Goal: Obtain resource: Download file/media

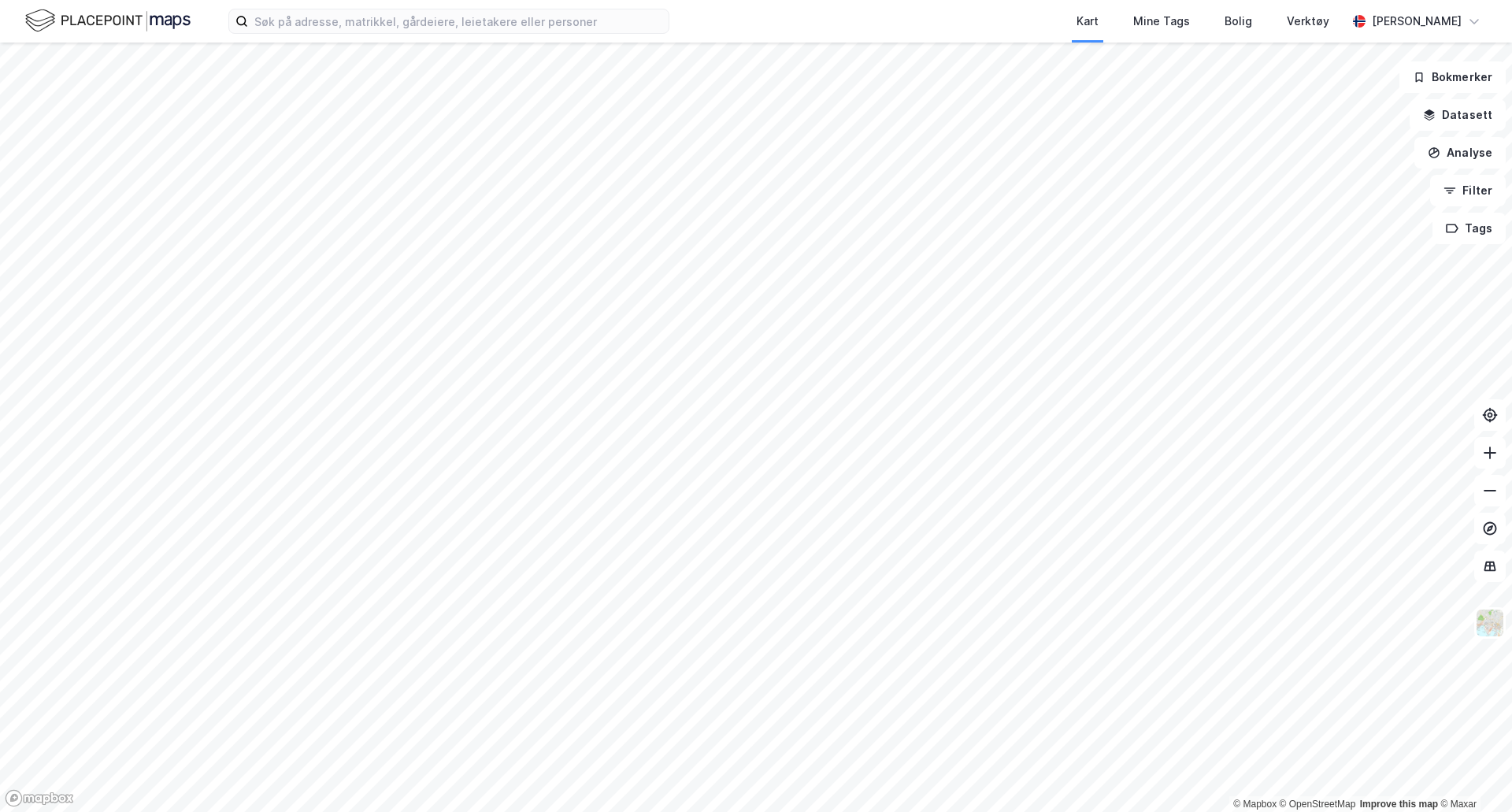
click at [369, 39] on div "Kart Mine Tags Bolig Verktøy [PERSON_NAME]" at bounding box center [756, 21] width 1512 height 42
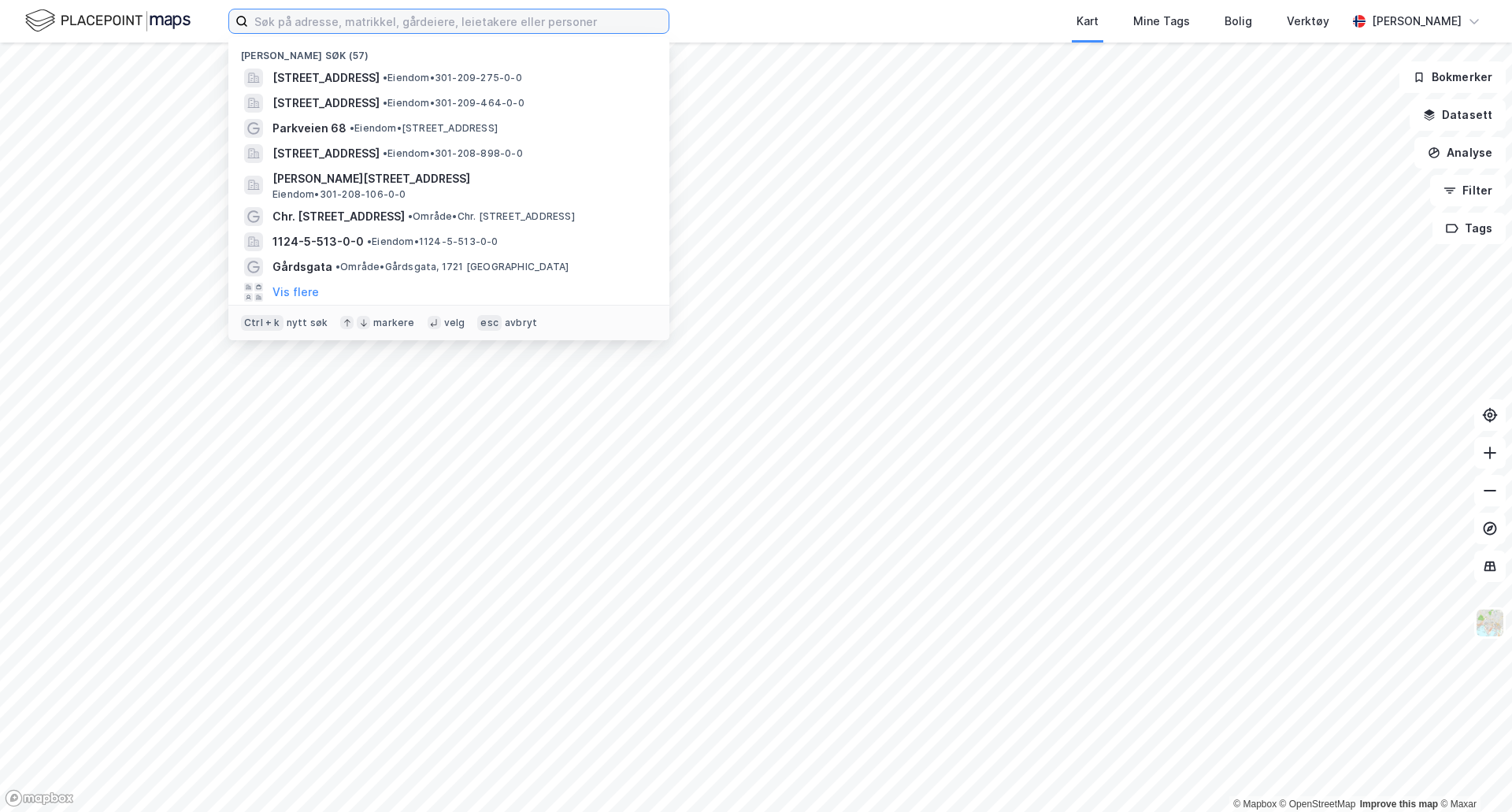
click at [348, 28] on input at bounding box center [458, 21] width 421 height 23
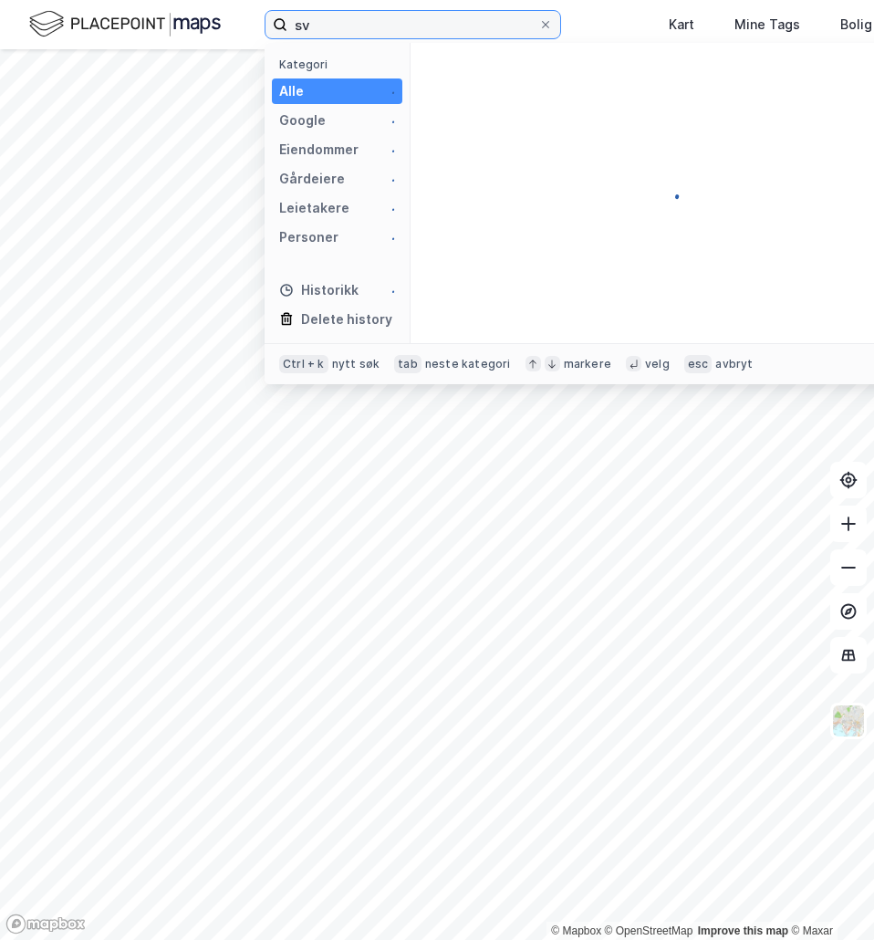
type input "s"
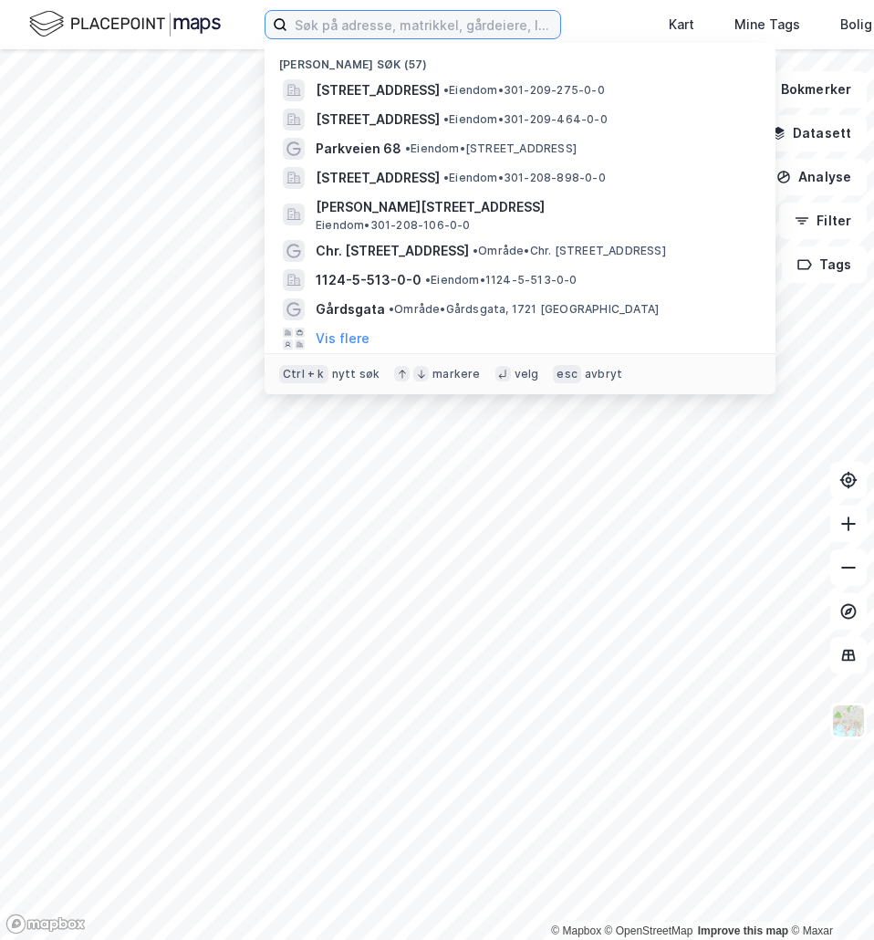
click at [343, 15] on input at bounding box center [423, 24] width 273 height 27
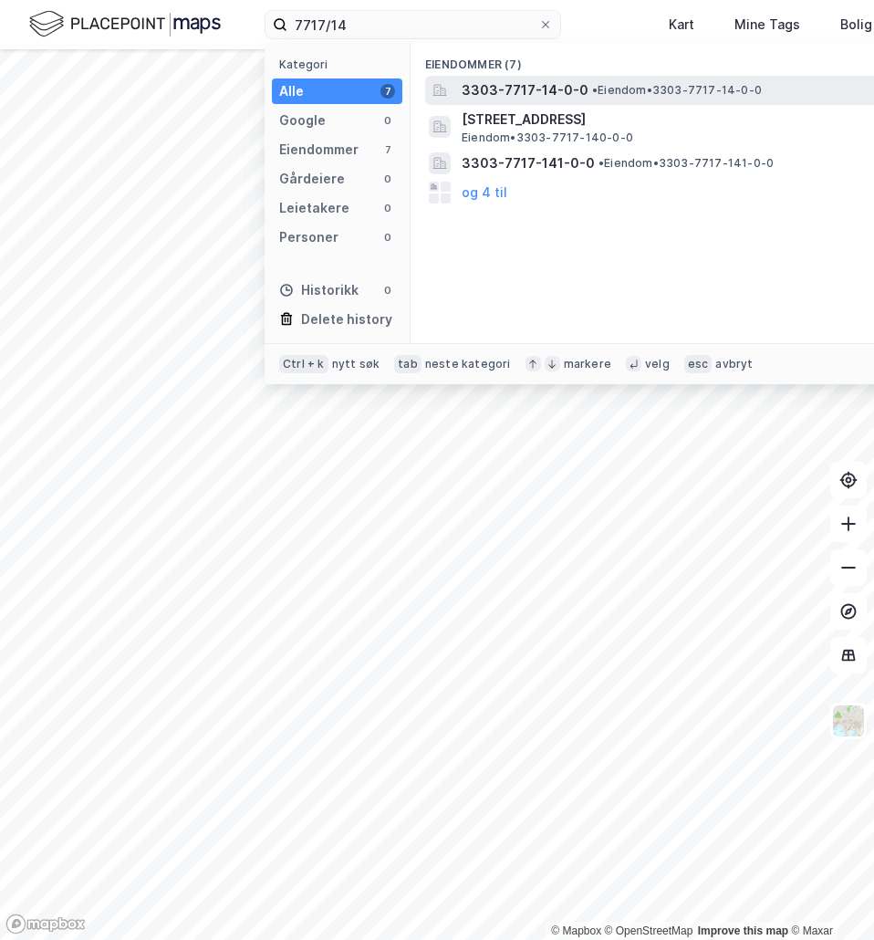
click at [592, 88] on span "•" at bounding box center [594, 90] width 5 height 14
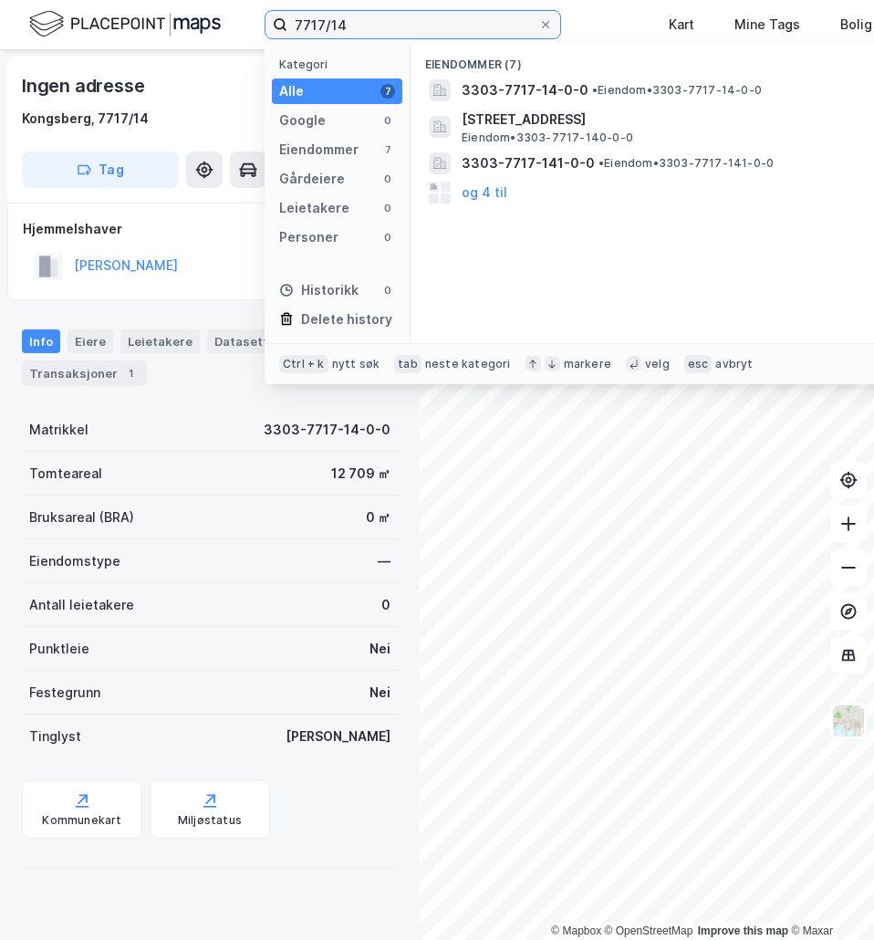
click at [385, 29] on input "7717/14" at bounding box center [412, 24] width 251 height 27
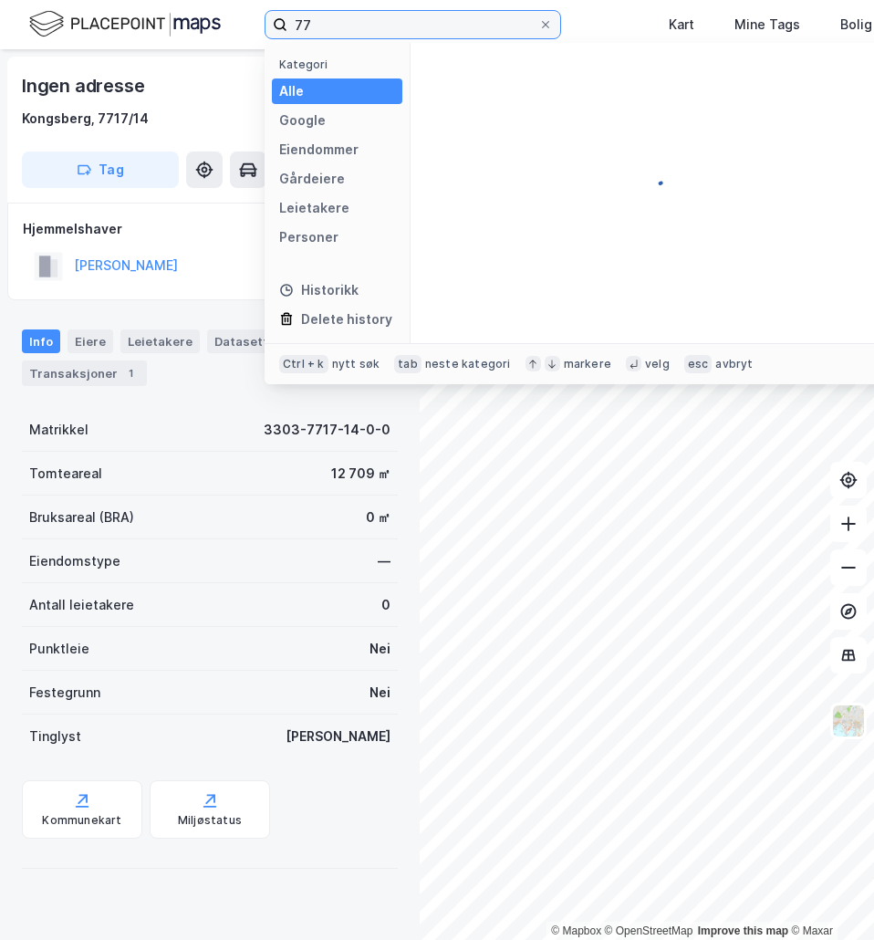
type input "7"
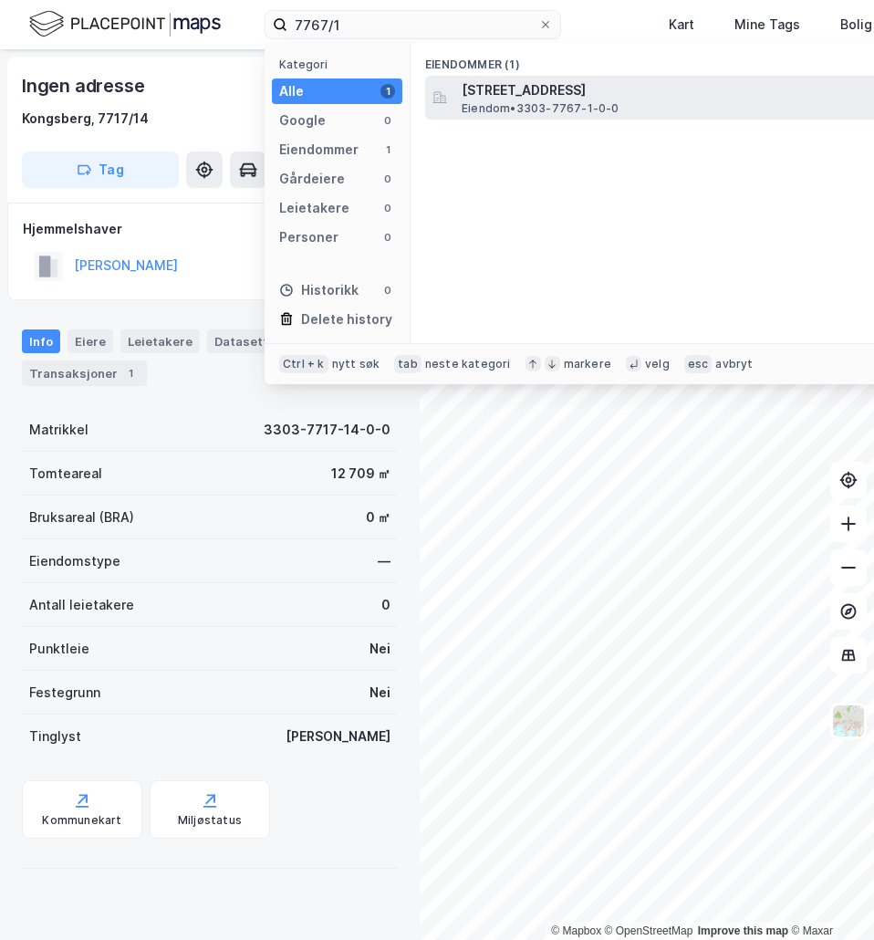
click at [513, 105] on span "Eiendom • 3303-7767-1-0-0" at bounding box center [541, 108] width 158 height 15
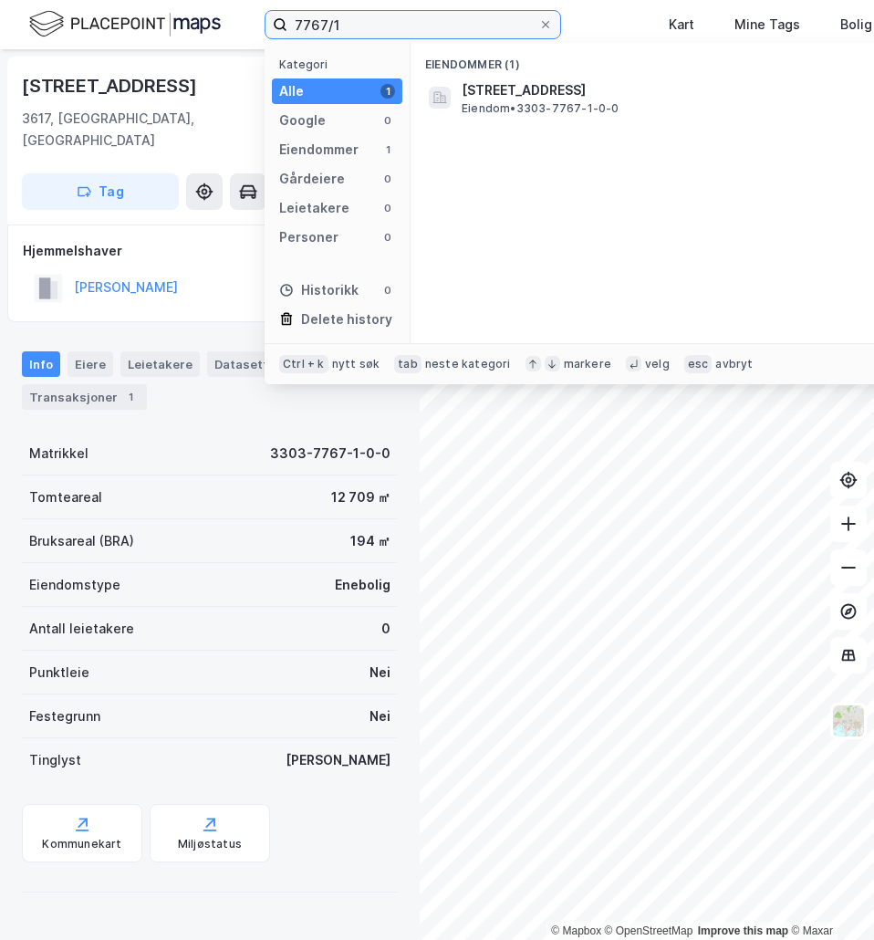
click at [391, 16] on input "7767/1" at bounding box center [412, 24] width 251 height 27
type input "7767/3"
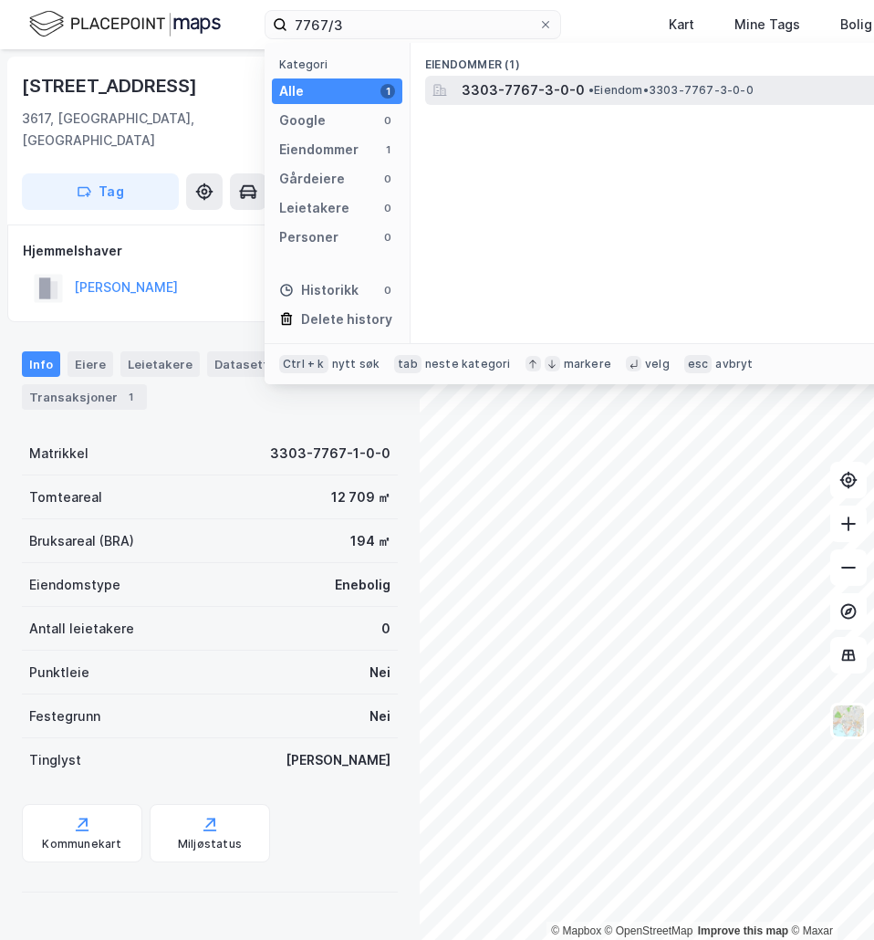
click at [529, 100] on span "3303-7767-3-0-0" at bounding box center [523, 90] width 123 height 22
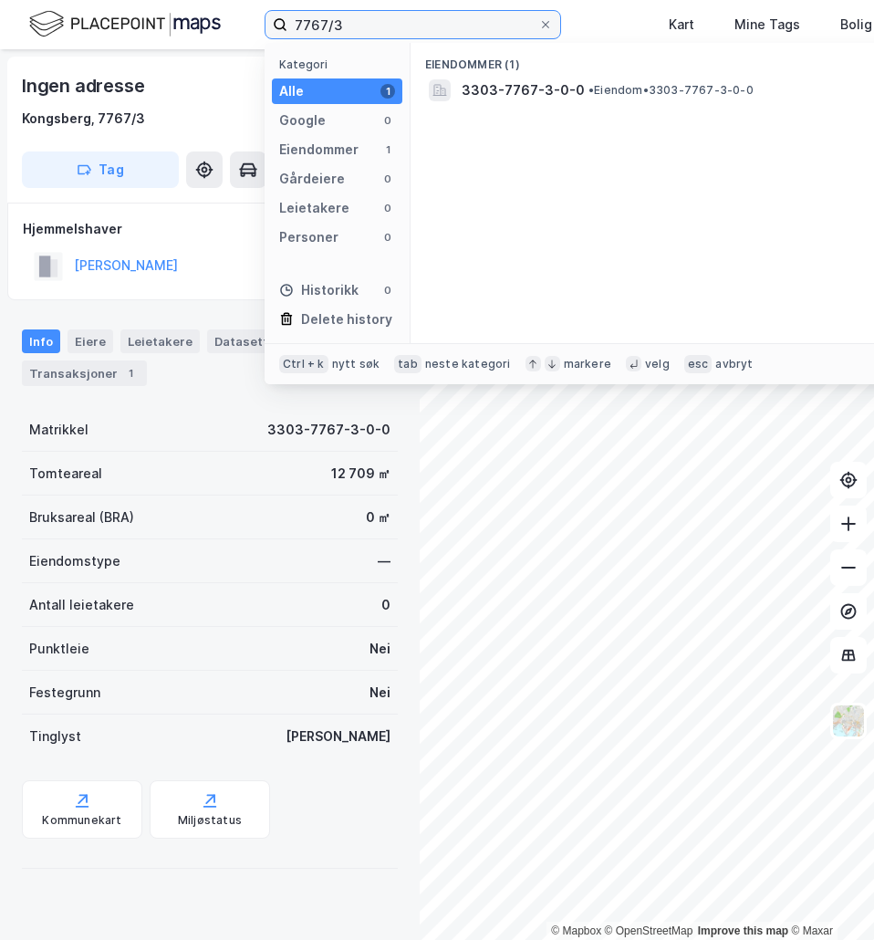
drag, startPoint x: 369, startPoint y: 22, endPoint x: 58, endPoint y: -12, distance: 312.9
click at [58, 0] on html "7767/3 Kategori Alle 1 Google 0 Eiendommer 1 Gårdeiere 0 Leietakere 0 Personer …" at bounding box center [437, 470] width 874 height 940
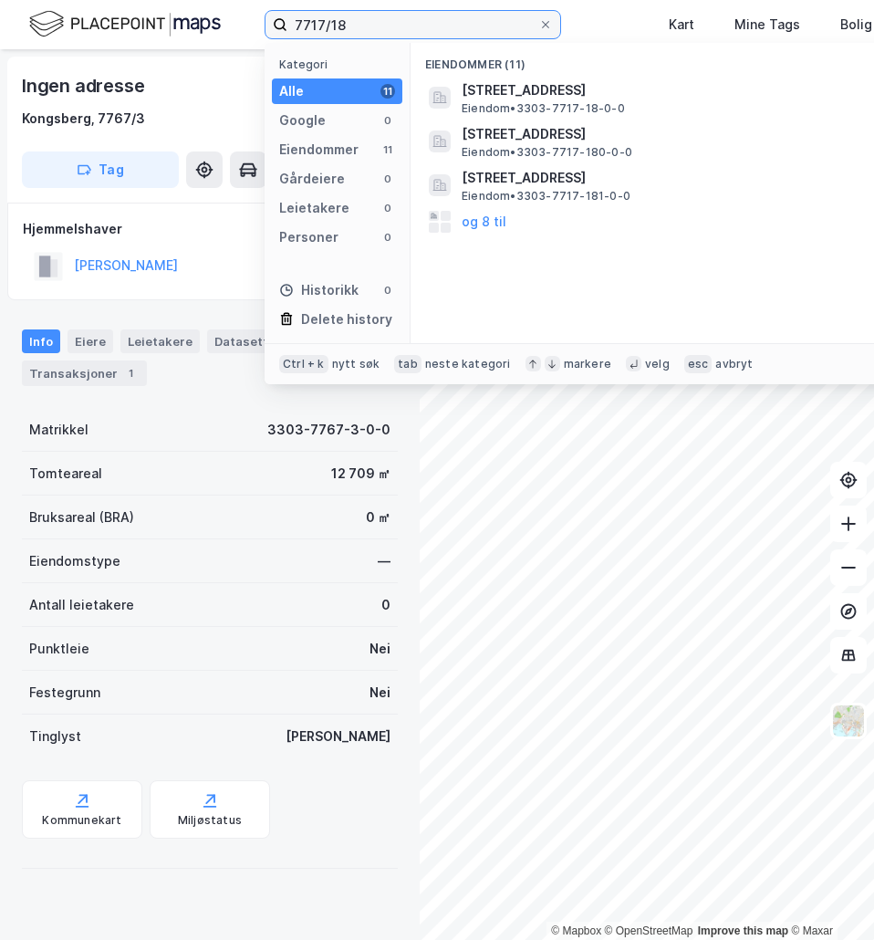
type input "7717/18"
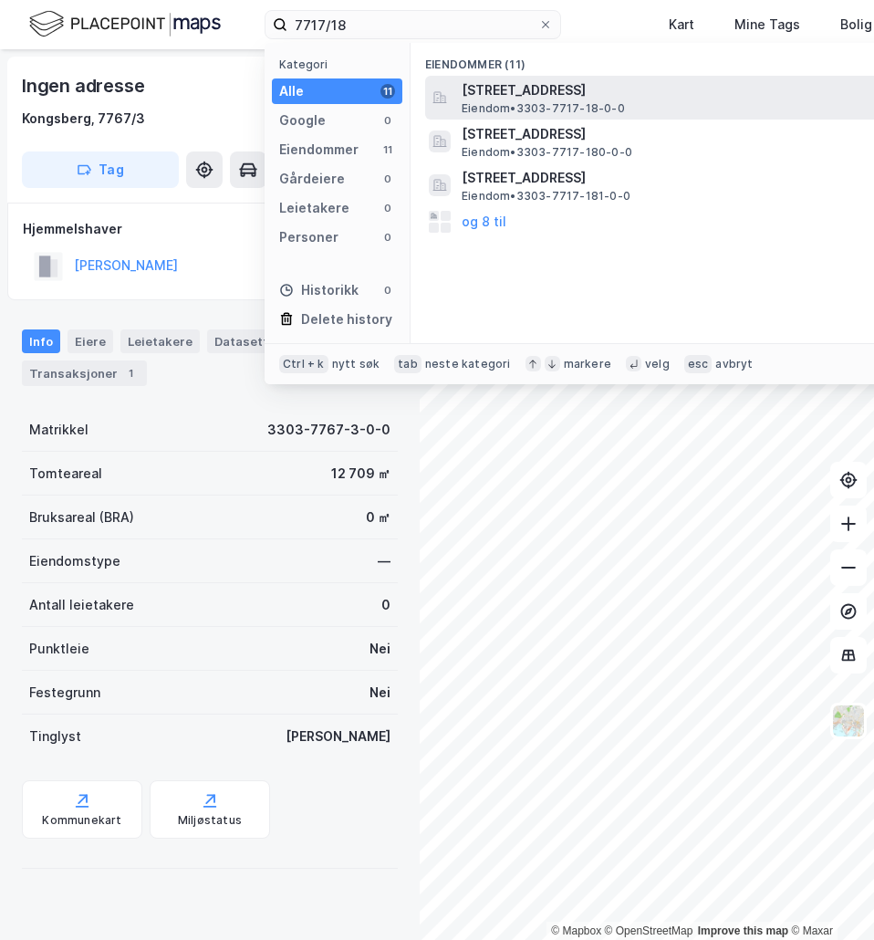
click at [594, 99] on span "[STREET_ADDRESS]" at bounding box center [681, 90] width 438 height 22
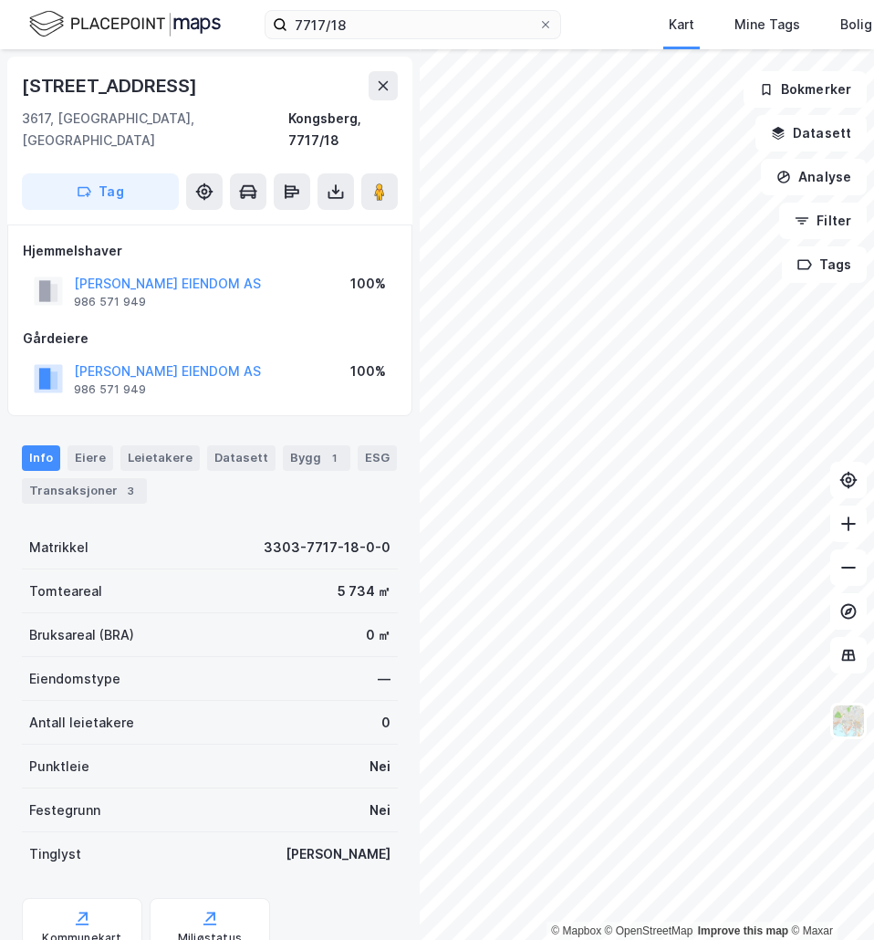
click at [222, 274] on div "[PERSON_NAME] EIENDOM AS 986 571 949" at bounding box center [167, 291] width 187 height 36
click at [0, 0] on button "[PERSON_NAME] EIENDOM AS" at bounding box center [0, 0] width 0 height 0
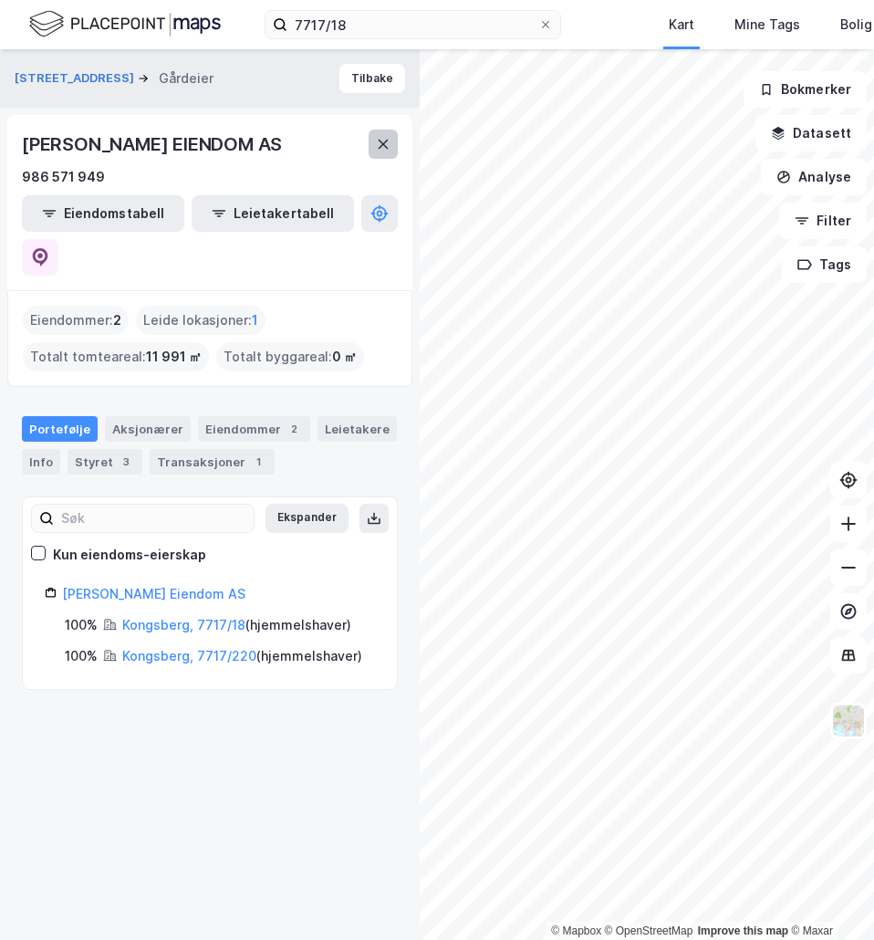
click at [379, 153] on button at bounding box center [383, 144] width 29 height 29
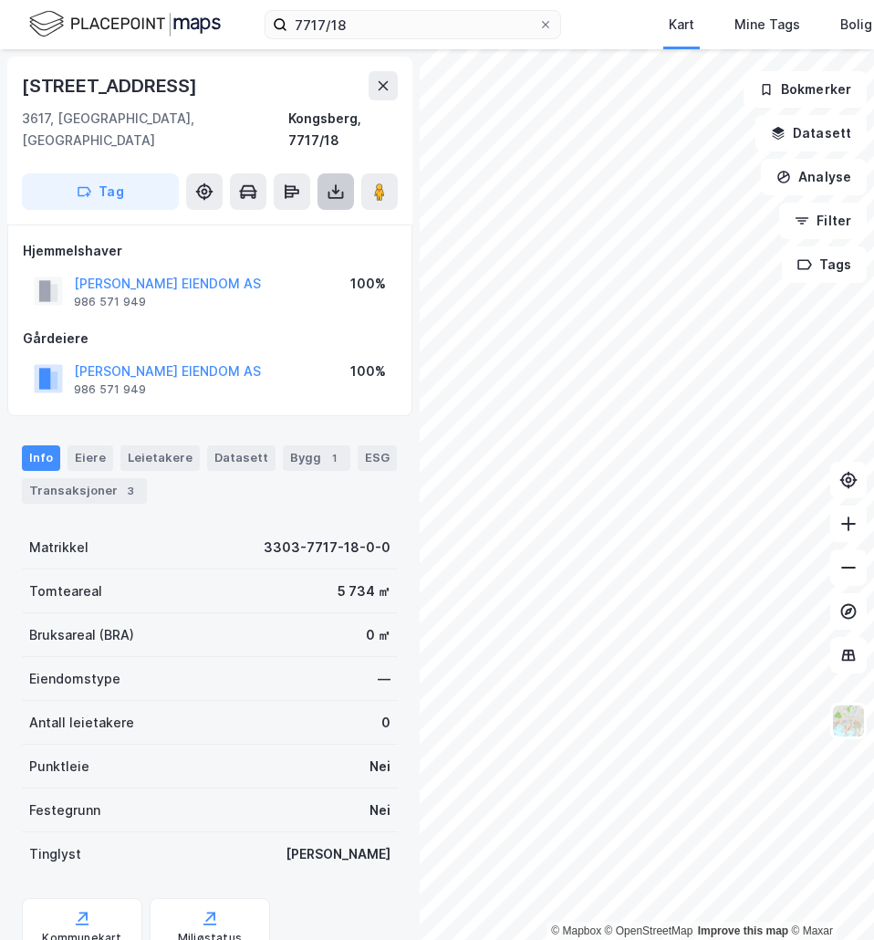
click at [344, 182] on icon at bounding box center [336, 191] width 18 height 18
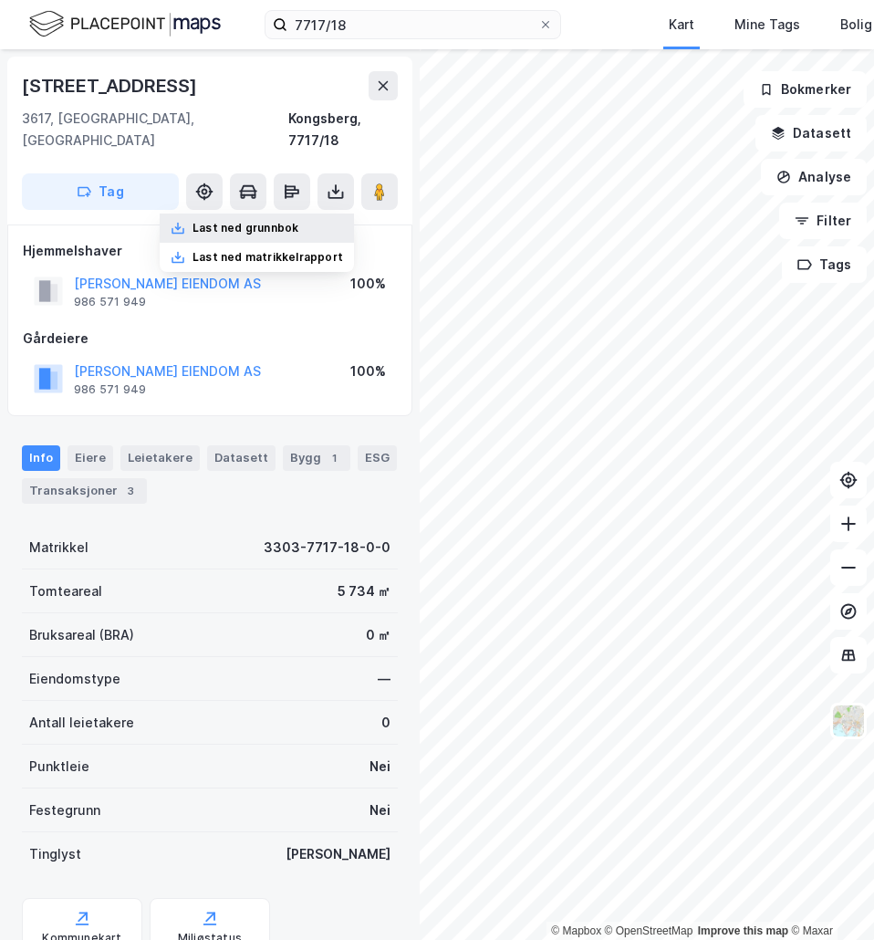
click at [282, 221] on div "Last ned grunnbok" at bounding box center [245, 228] width 106 height 15
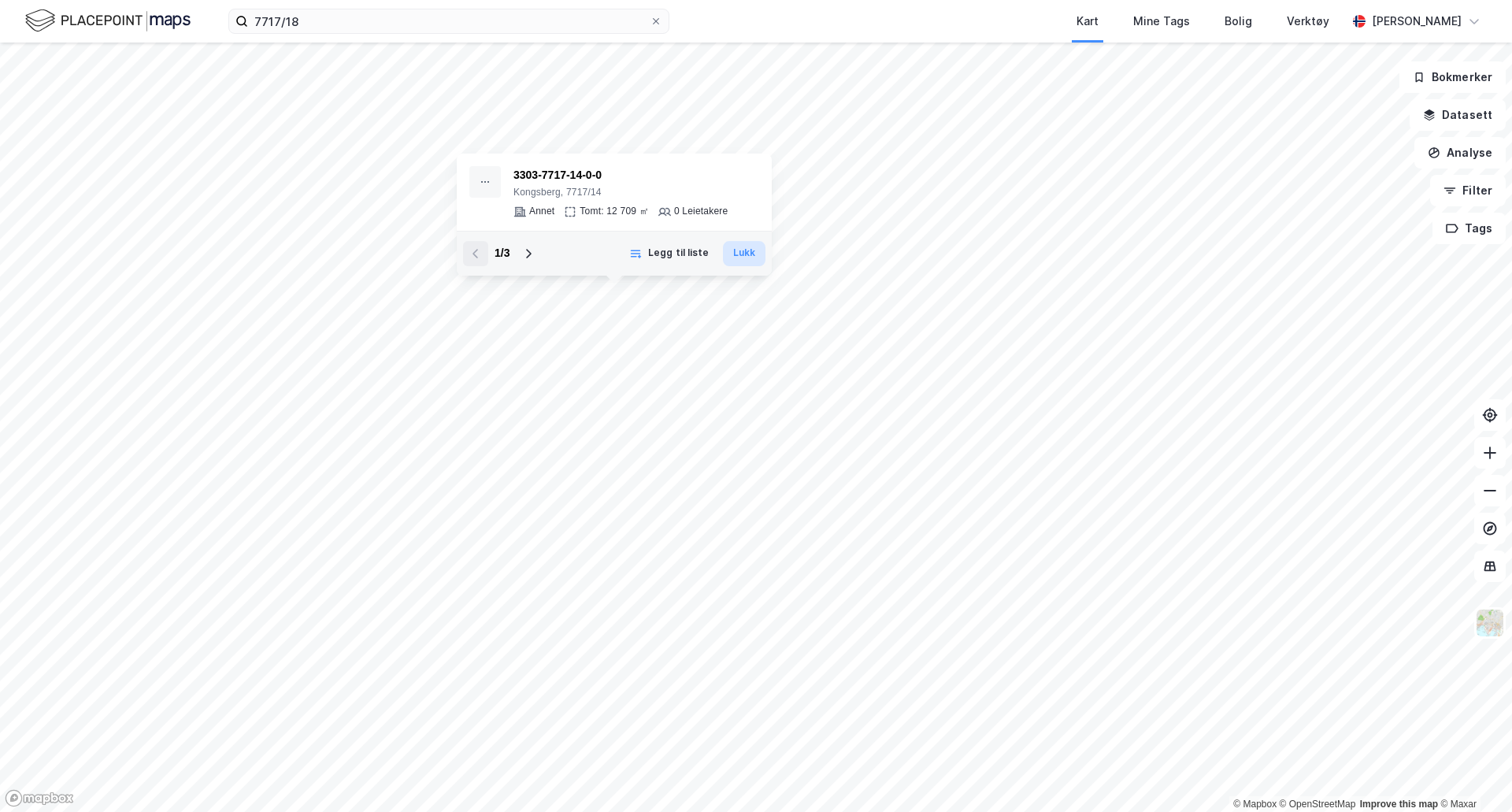
click at [739, 253] on button "Lukk" at bounding box center [743, 253] width 42 height 25
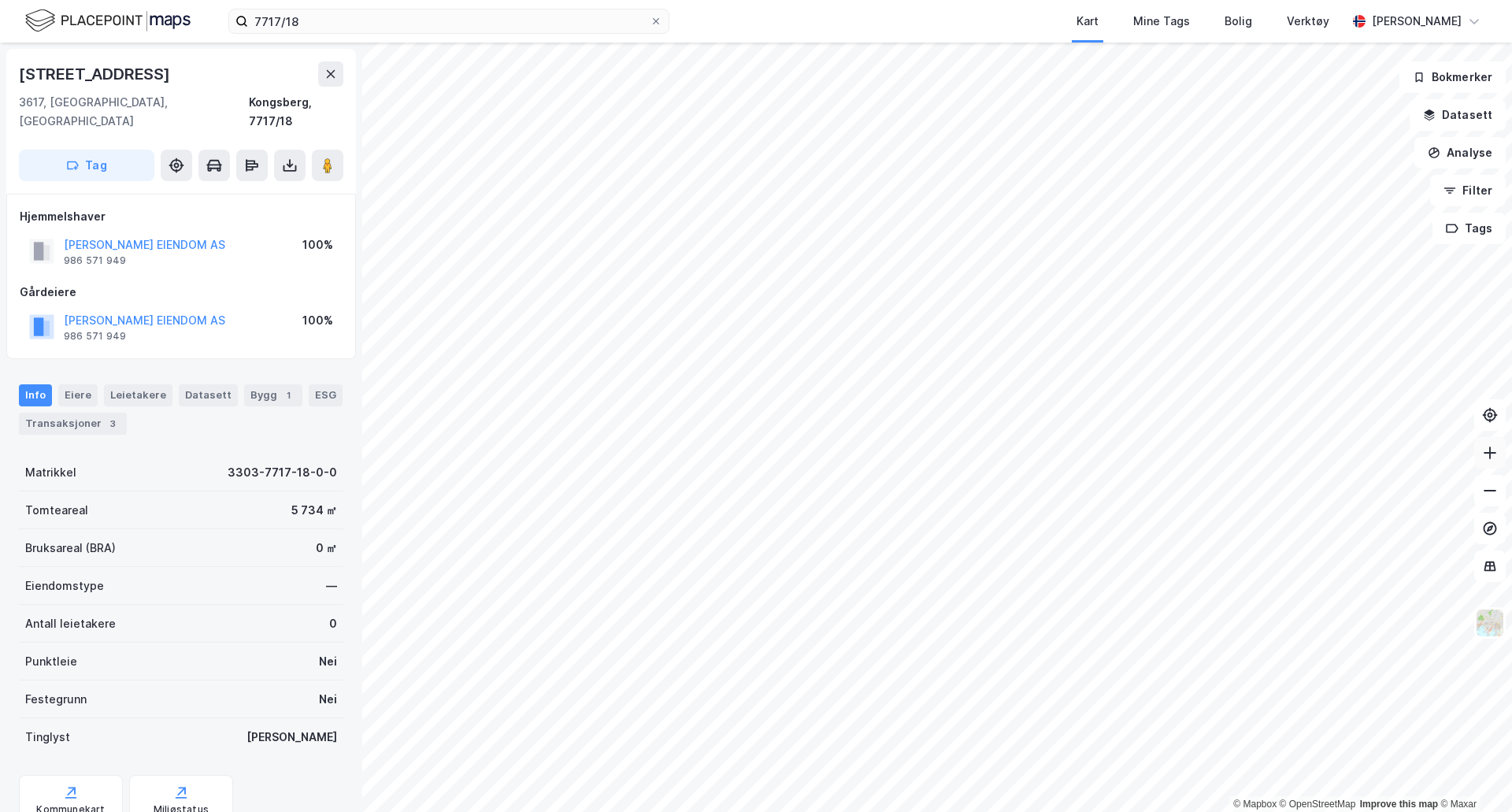
click at [1496, 452] on icon at bounding box center [1490, 453] width 16 height 16
click at [1501, 492] on button at bounding box center [1490, 491] width 31 height 31
